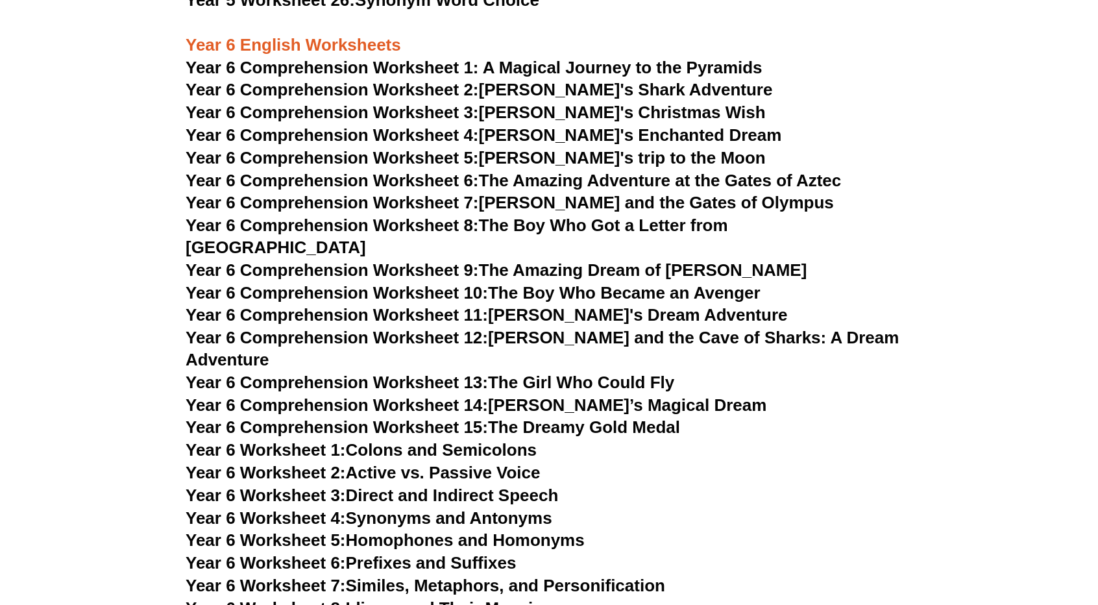
scroll to position [6487, 0]
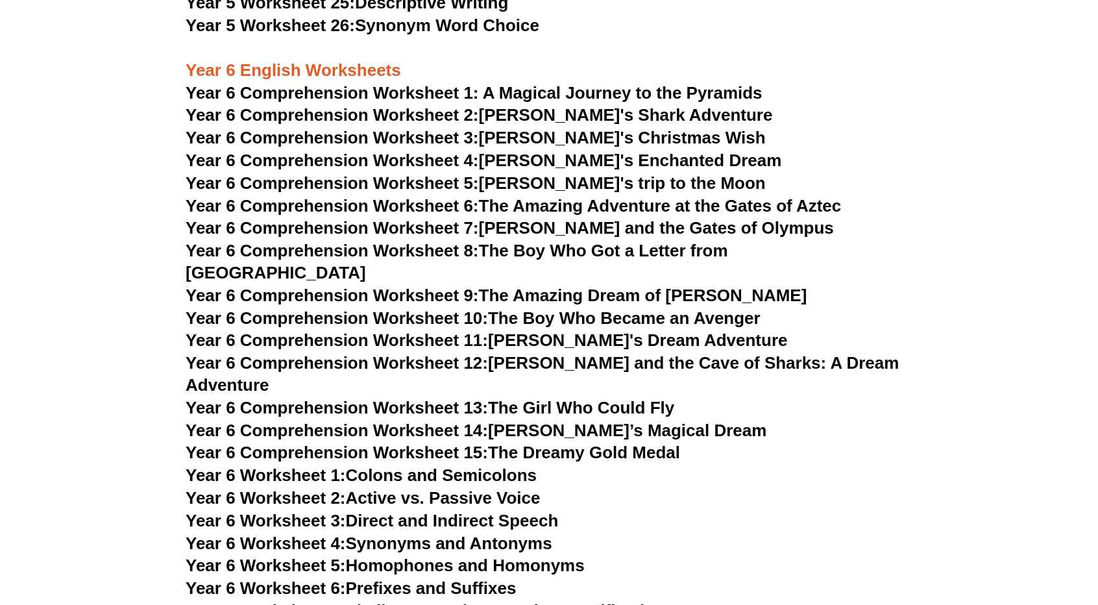
click at [540, 308] on link "Year 6 Comprehension Worksheet 10: The Boy Who Became an Avenger" at bounding box center [473, 317] width 575 height 19
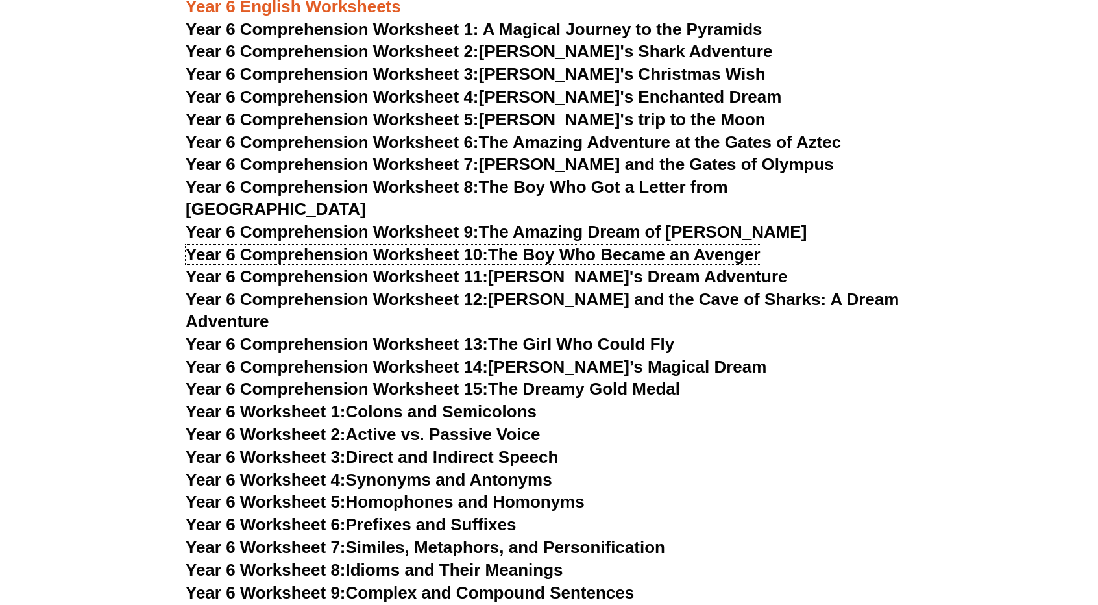
scroll to position [6552, 0]
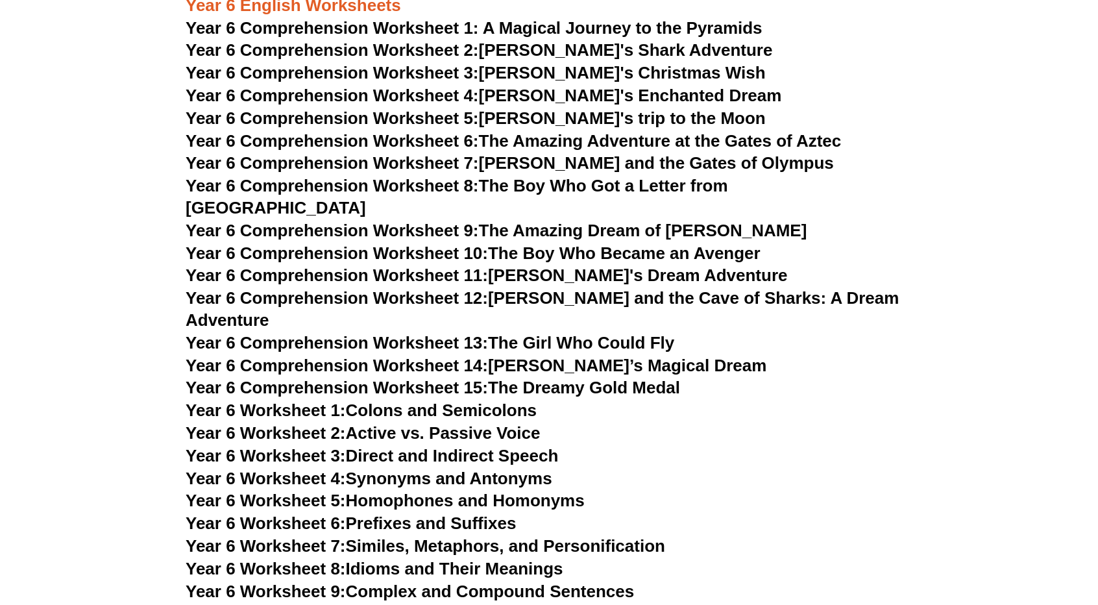
click at [442, 468] on link "Year 6 Worksheet 4: Synonyms and Antonyms" at bounding box center [369, 477] width 367 height 19
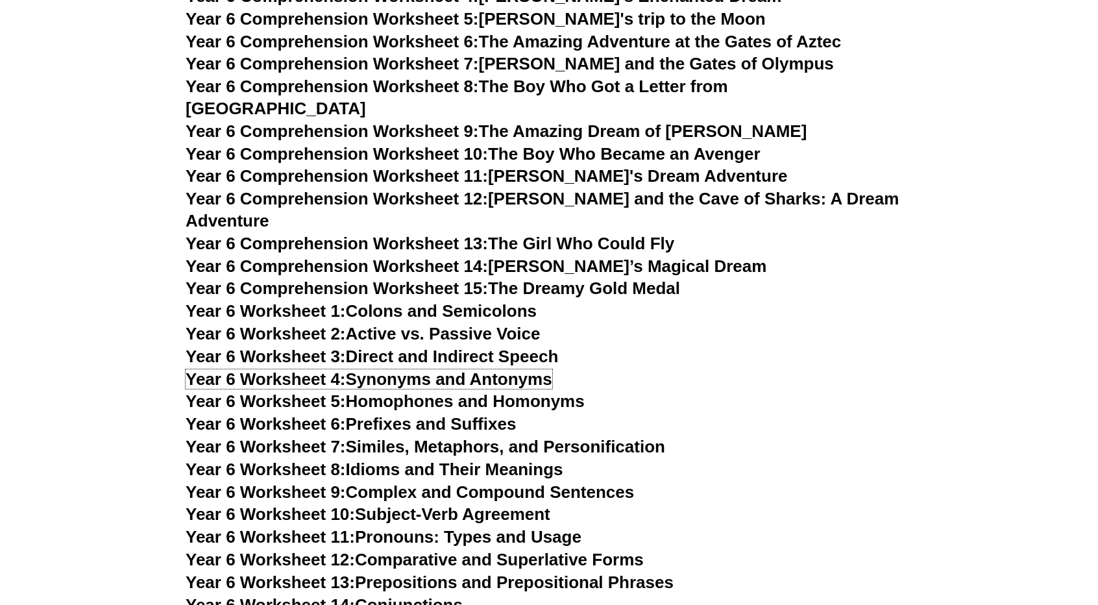
scroll to position [6682, 0]
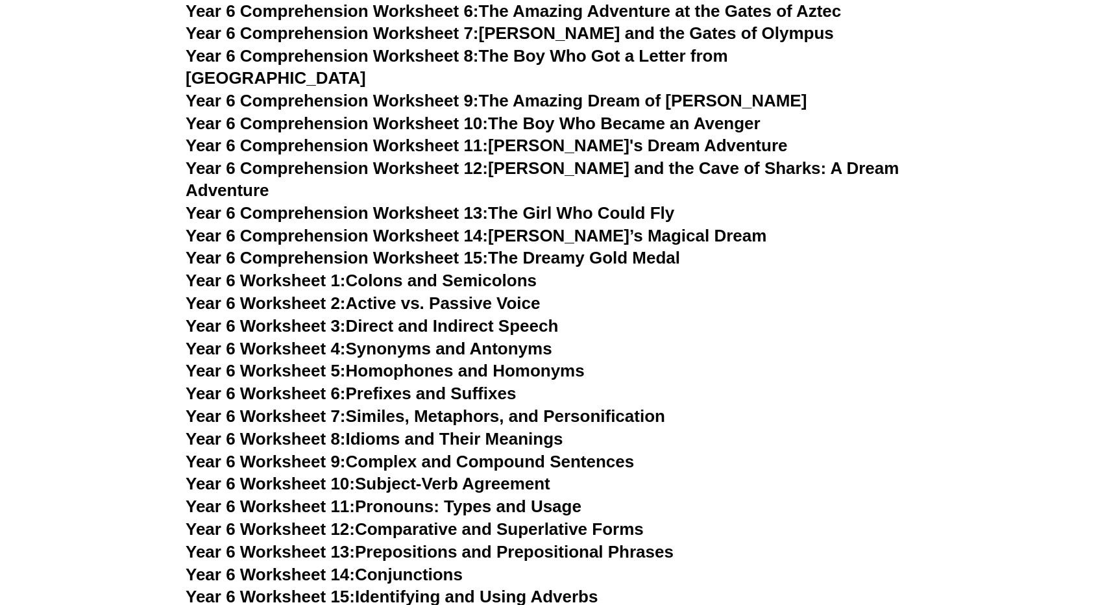
click at [450, 361] on link "Year 6 Worksheet 5: Homophones and Homonyms" at bounding box center [385, 370] width 399 height 19
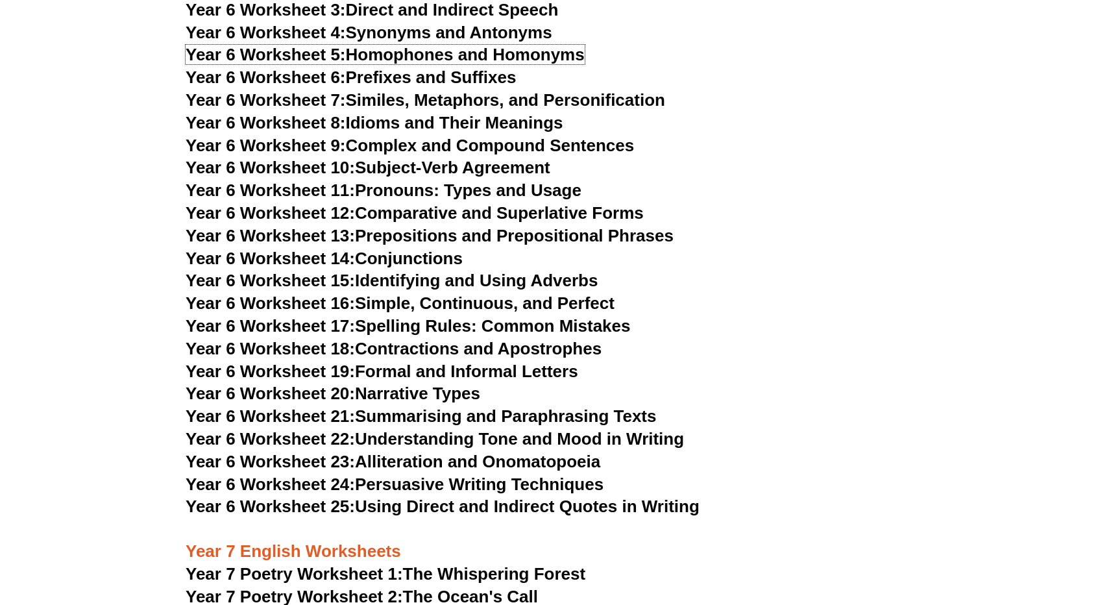
scroll to position [7006, 0]
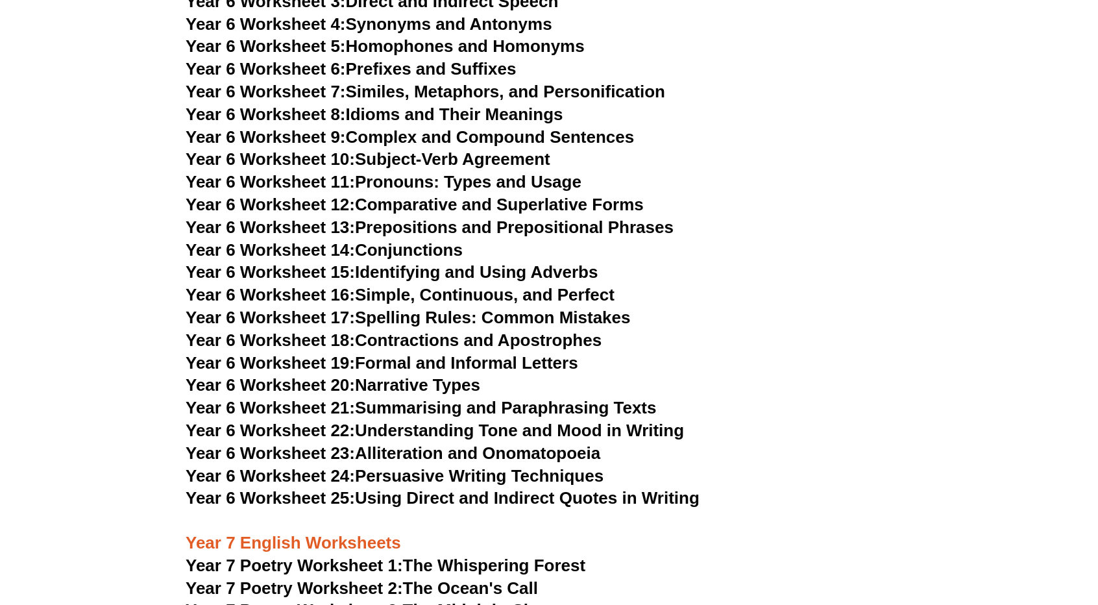
click at [440, 353] on link "Year 6 Worksheet 19: Formal and Informal Letters" at bounding box center [382, 362] width 393 height 19
click at [452, 420] on link "Year 6 Worksheet 22: Understanding Tone and Mood in Writing" at bounding box center [435, 429] width 498 height 19
click at [465, 466] on link "Year 6 Worksheet 24: Persuasive Writing Techniques" at bounding box center [395, 475] width 418 height 19
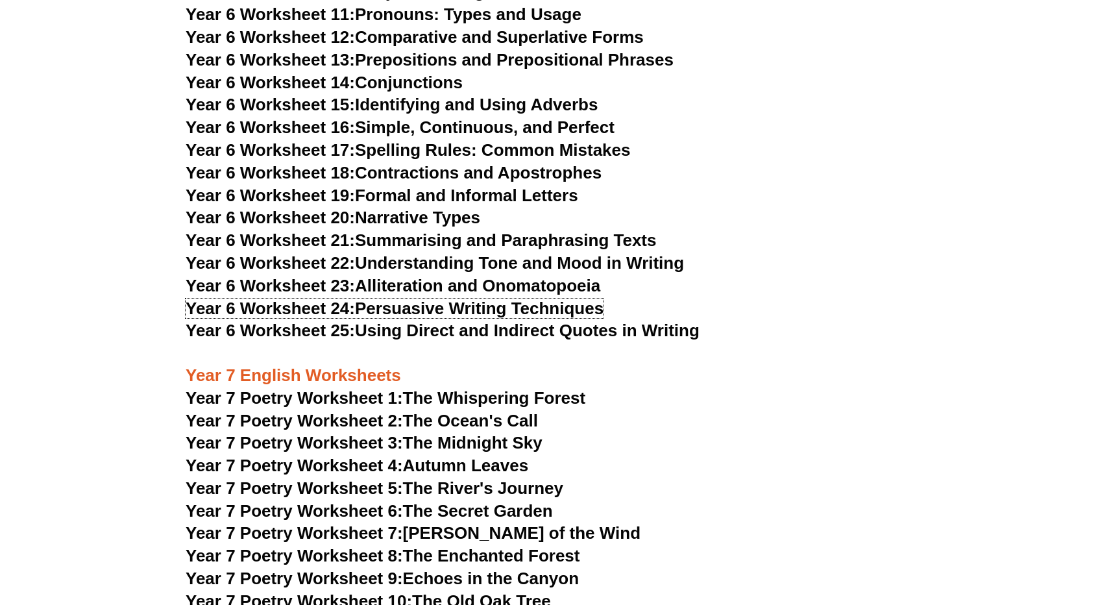
scroll to position [7331, 0]
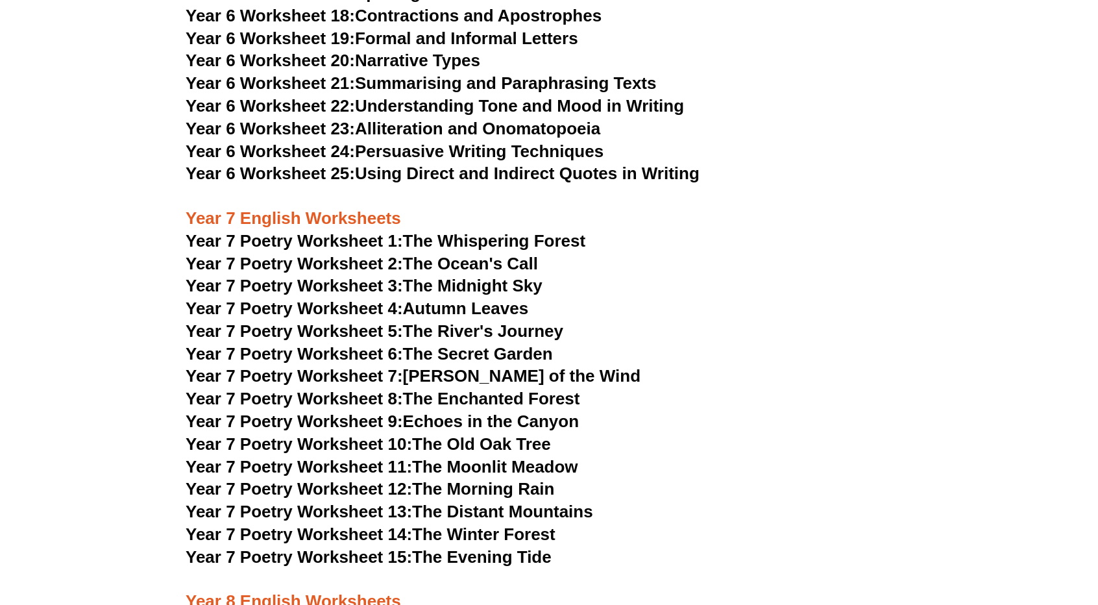
click at [484, 389] on link "Year 7 Poetry Worksheet 8: The Enchanted Forest" at bounding box center [383, 398] width 394 height 19
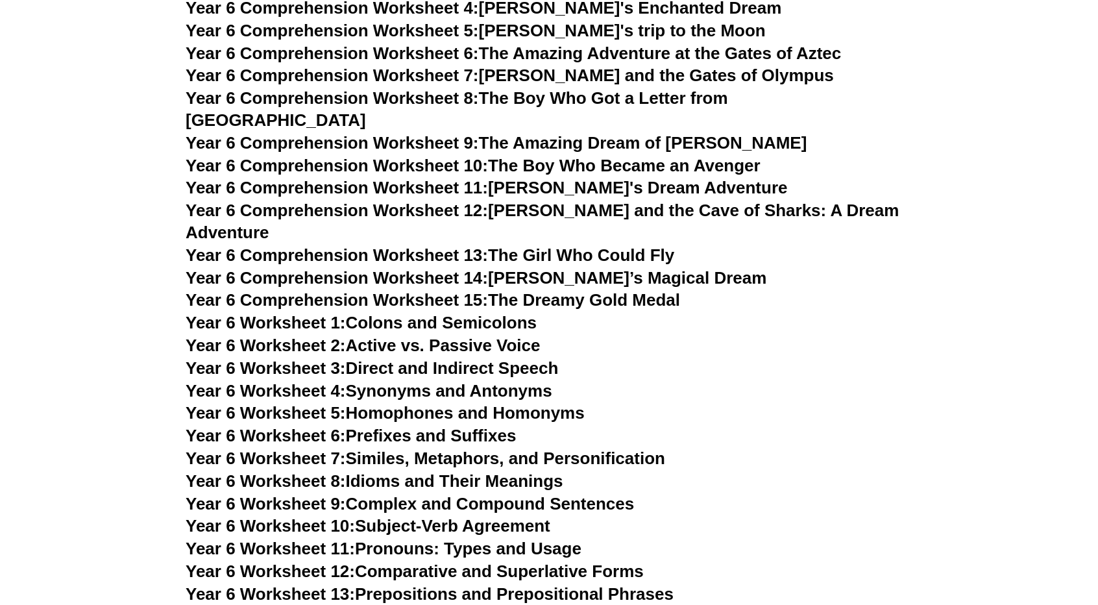
scroll to position [6617, 0]
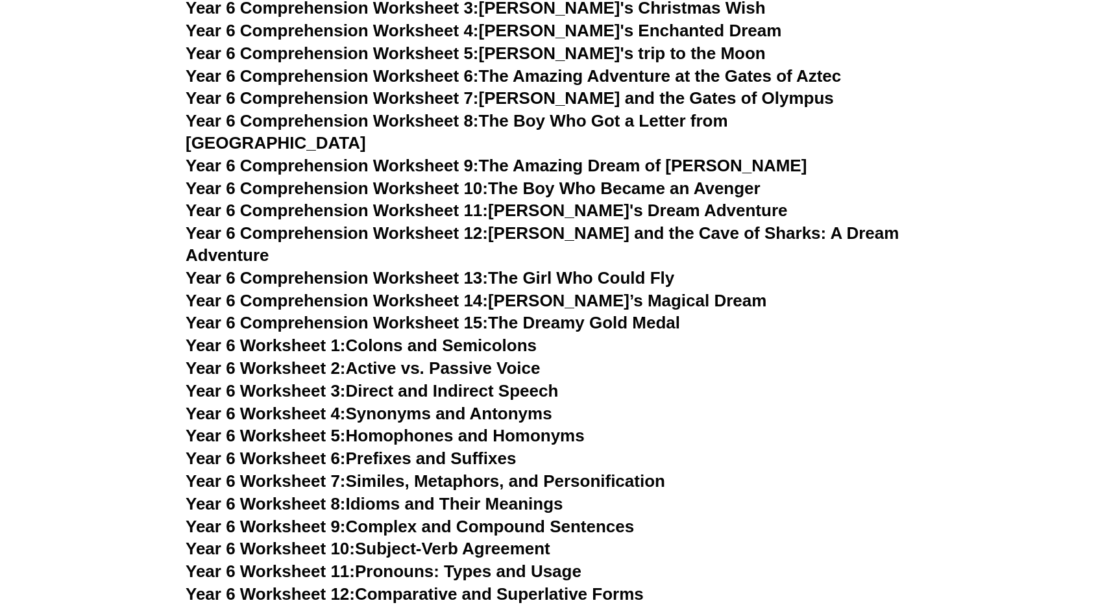
click at [454, 358] on link "Year 6 Worksheet 2: Active vs. Passive Voice" at bounding box center [363, 367] width 354 height 19
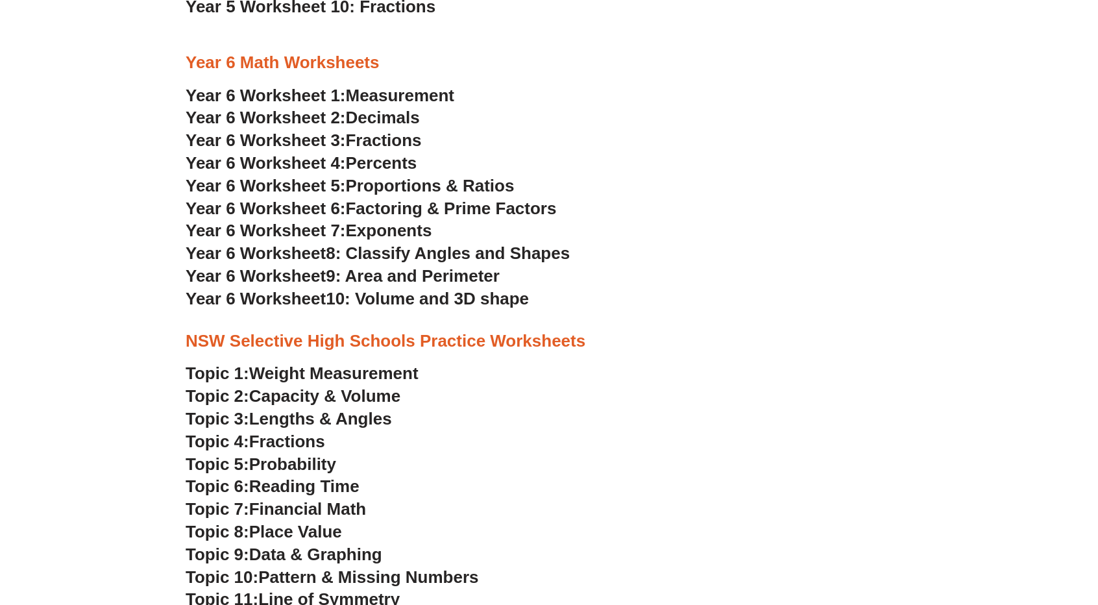
scroll to position [2526, 0]
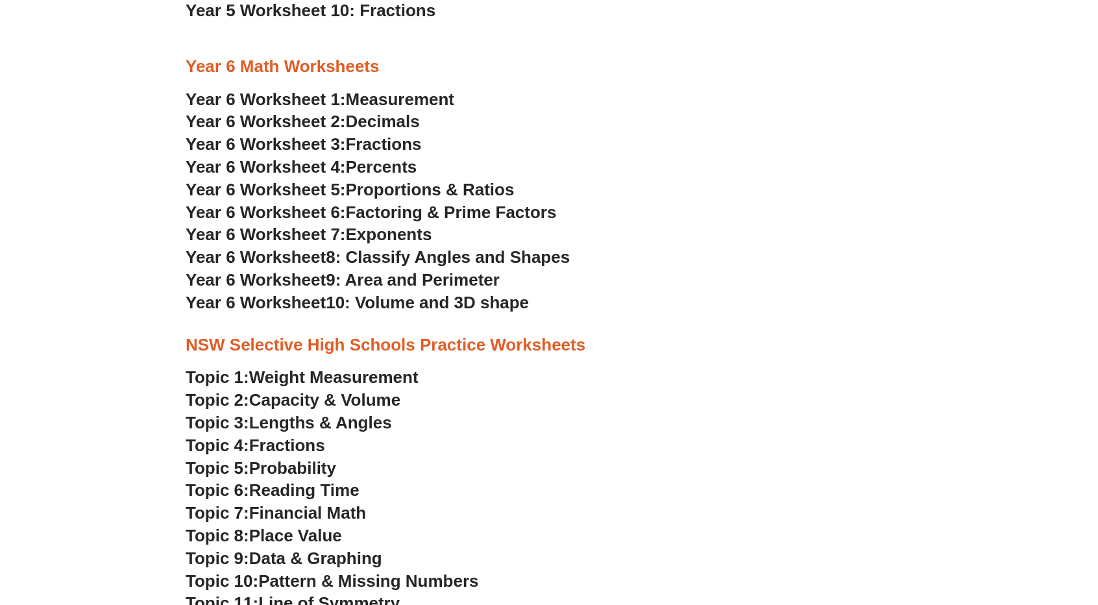
click at [393, 143] on span "Fractions" at bounding box center [384, 143] width 76 height 19
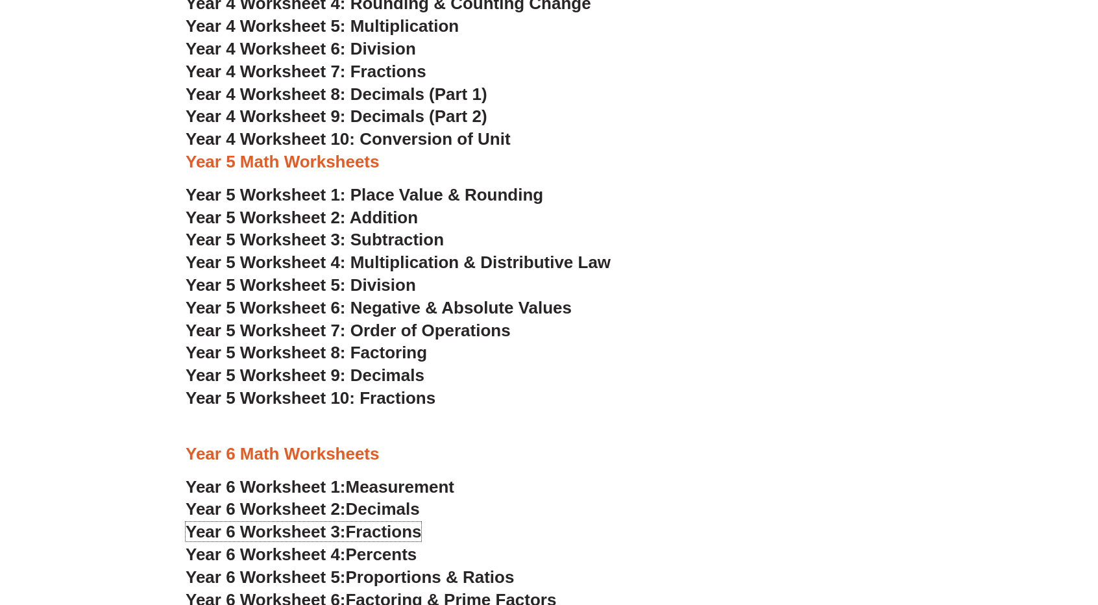
scroll to position [2137, 0]
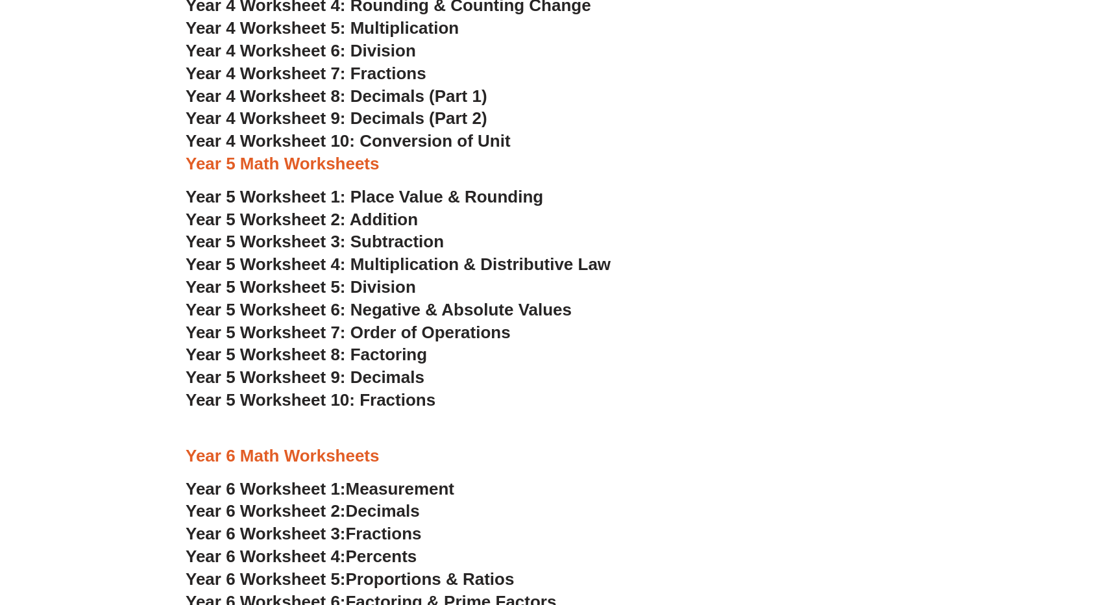
click at [373, 400] on span "Year 5 Worksheet 10: Fractions" at bounding box center [311, 399] width 250 height 19
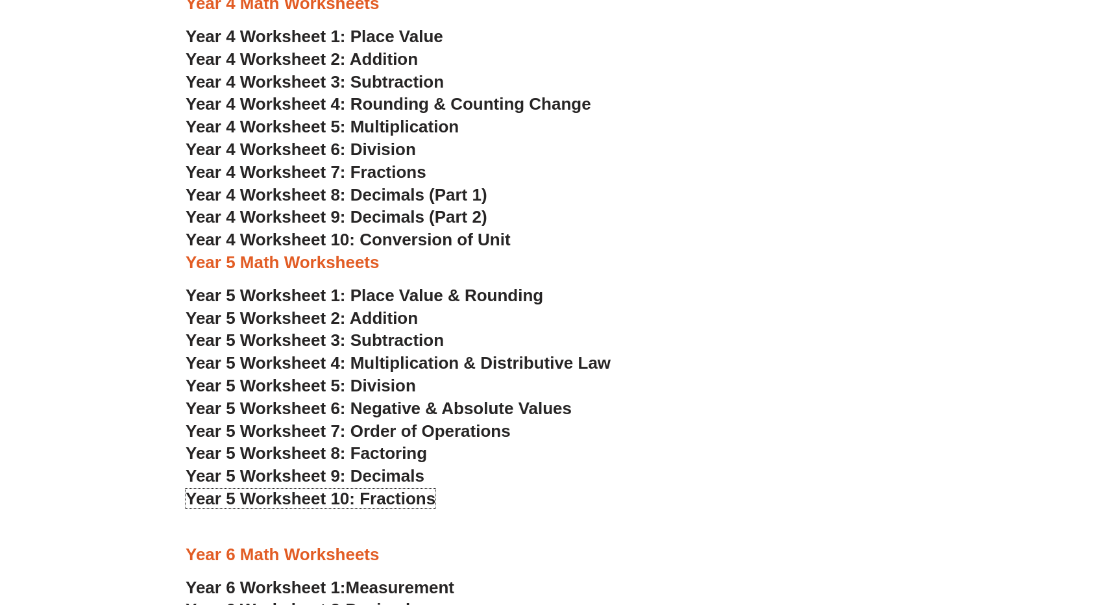
scroll to position [2007, 0]
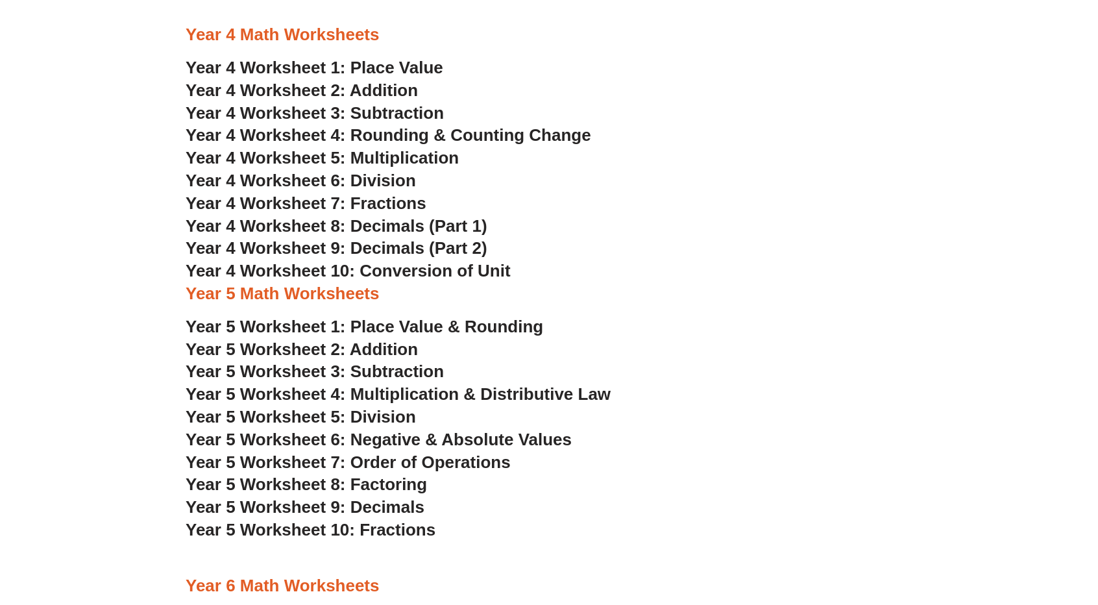
click at [356, 202] on span "Year 4 Worksheet 7: Fractions" at bounding box center [306, 202] width 241 height 19
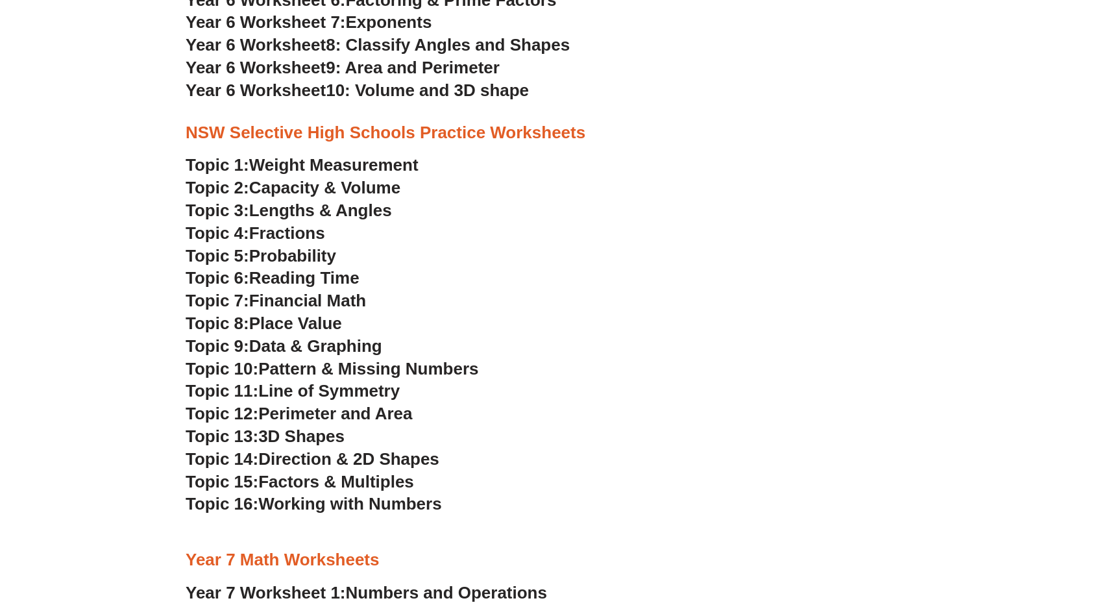
scroll to position [2786, 0]
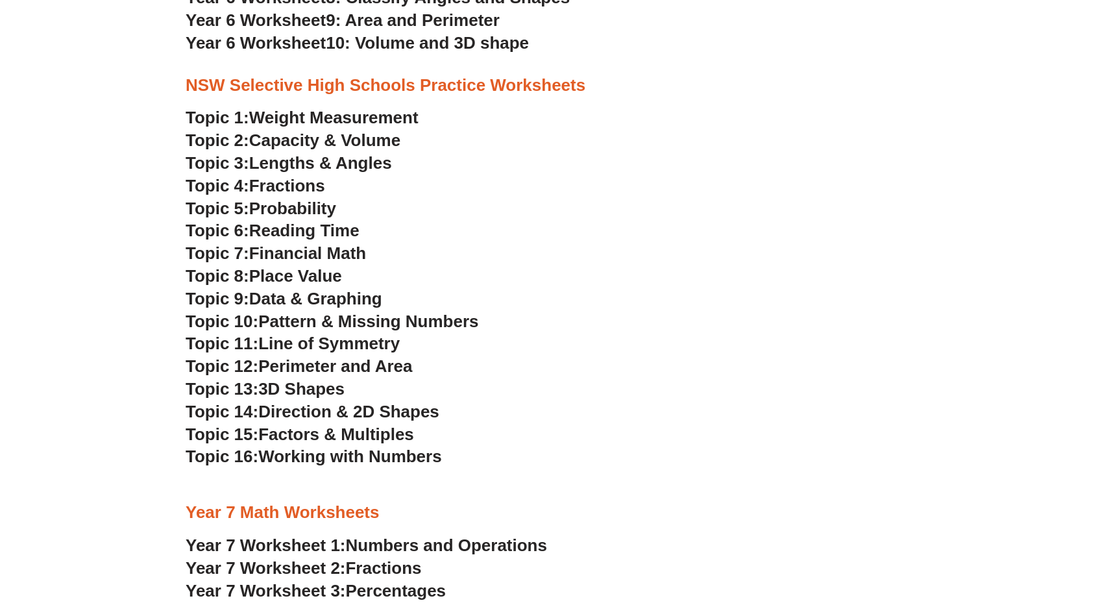
click at [283, 189] on span "Fractions" at bounding box center [287, 185] width 76 height 19
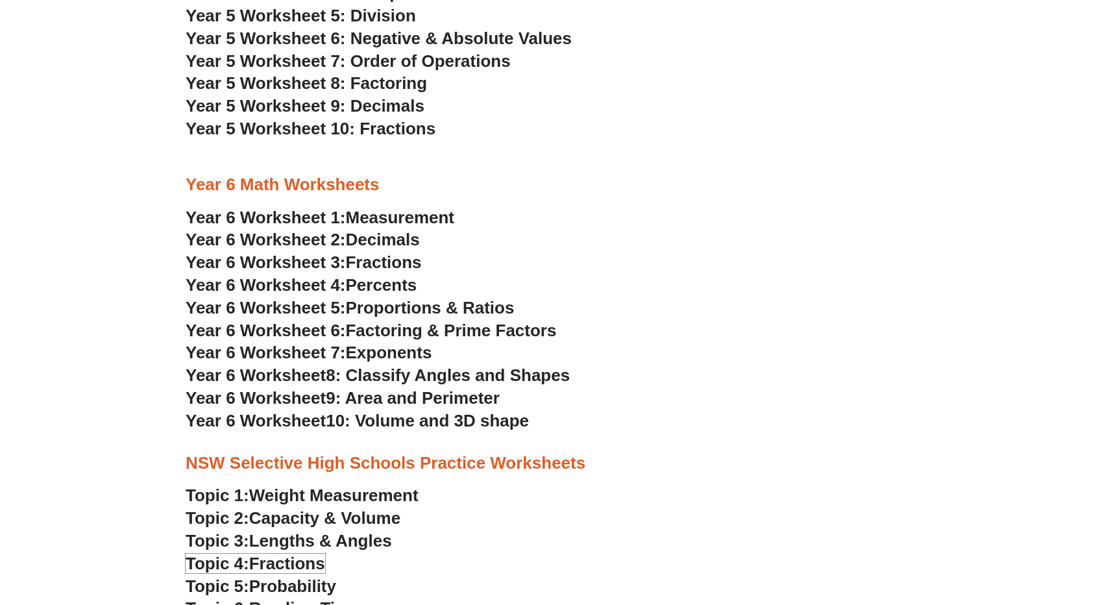
scroll to position [2397, 0]
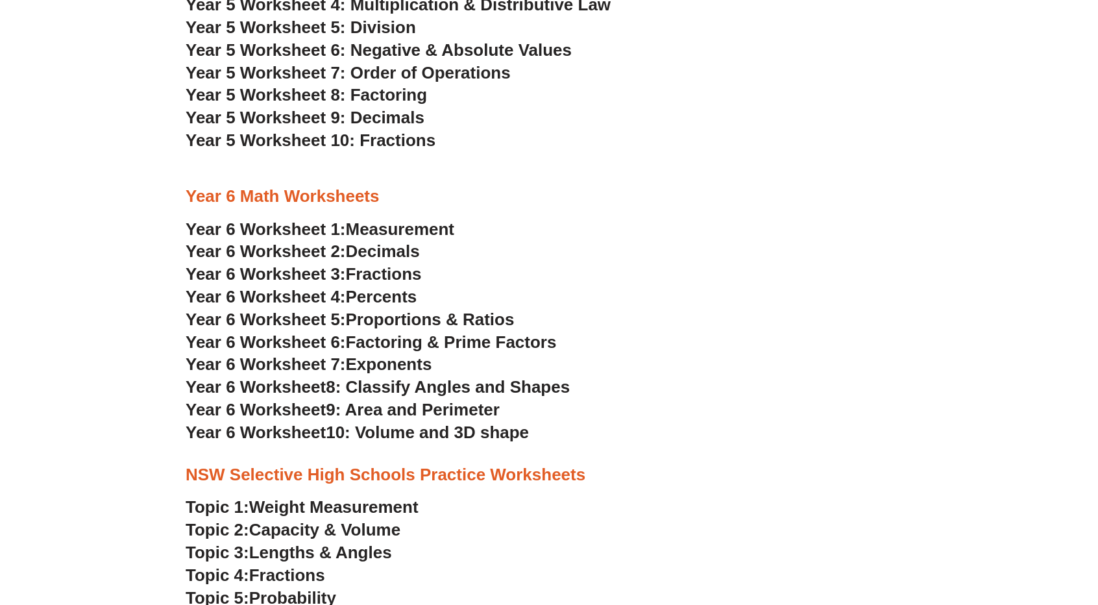
click at [414, 341] on span "Factoring & Prime Factors" at bounding box center [451, 341] width 211 height 19
click at [464, 411] on span "9: Area and Perimeter" at bounding box center [413, 409] width 174 height 19
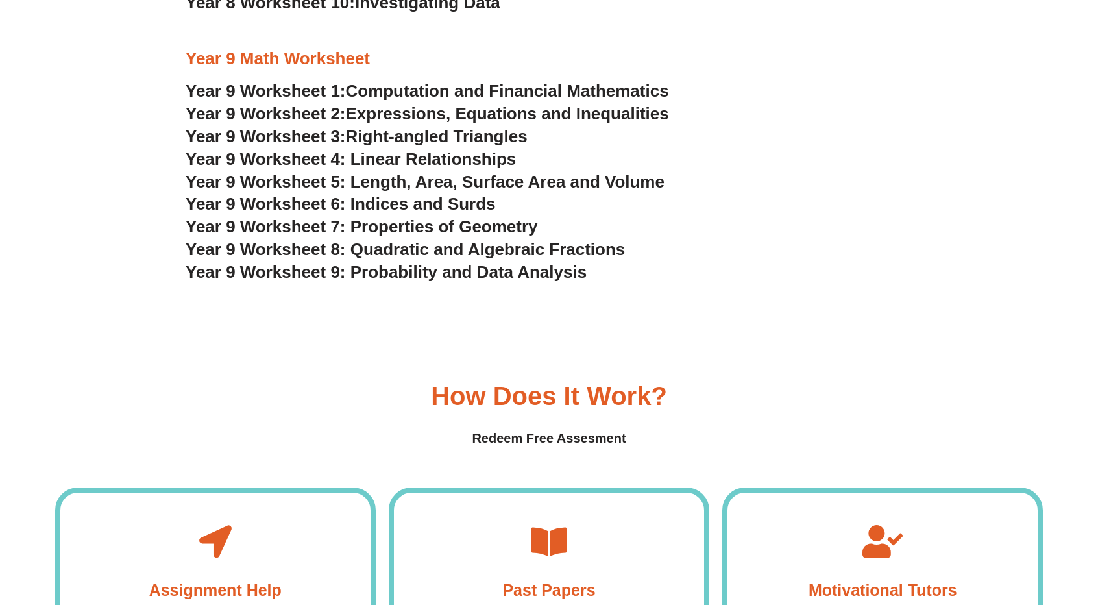
scroll to position [3824, 0]
